Goal: Register for event/course

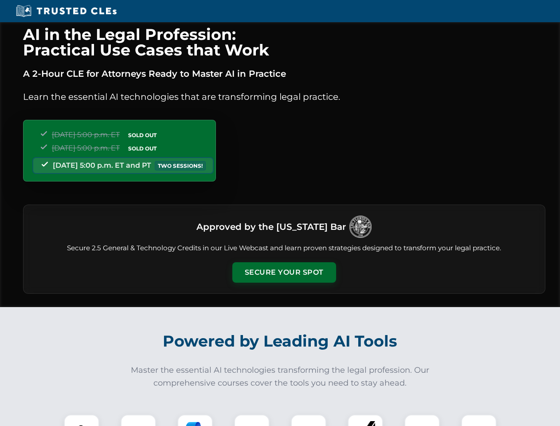
click at [284, 272] on button "Secure Your Spot" at bounding box center [284, 272] width 104 height 20
click at [82, 420] on img at bounding box center [82, 432] width 26 height 26
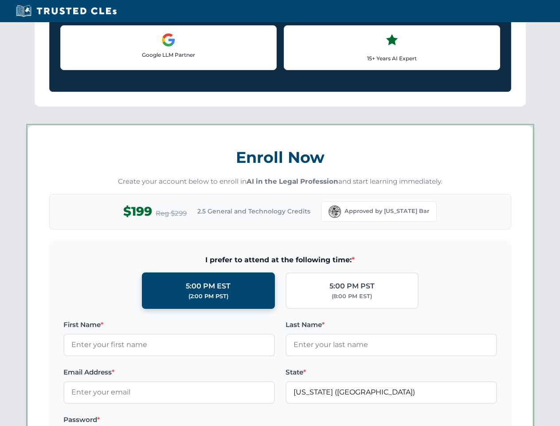
click at [252, 420] on label "Password *" at bounding box center [168, 419] width 211 height 11
